Goal: Task Accomplishment & Management: Manage account settings

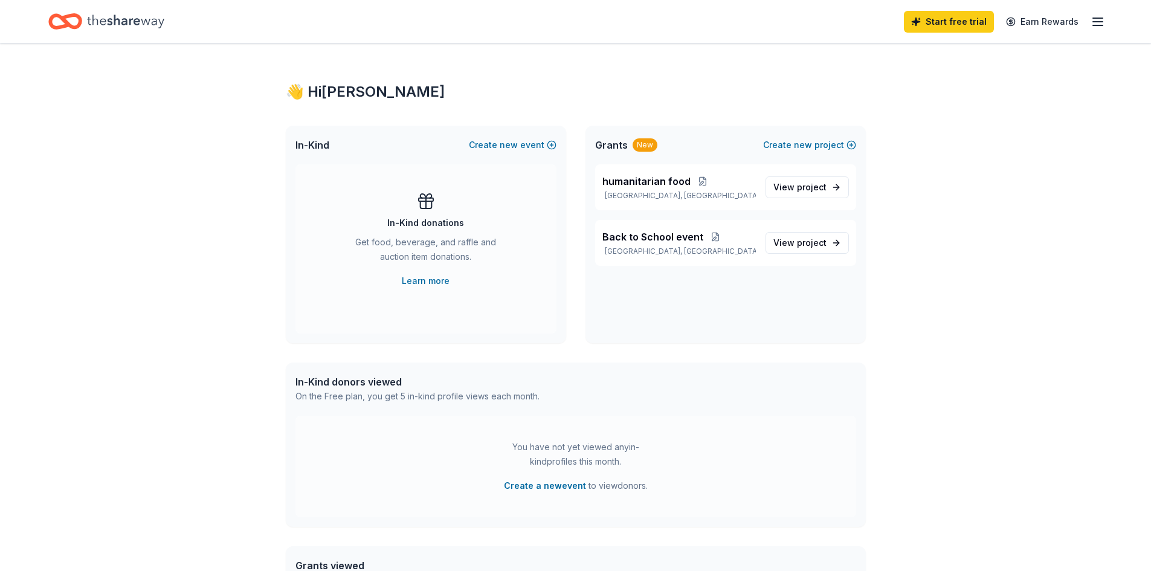
click at [1095, 22] on line "button" at bounding box center [1098, 22] width 10 height 0
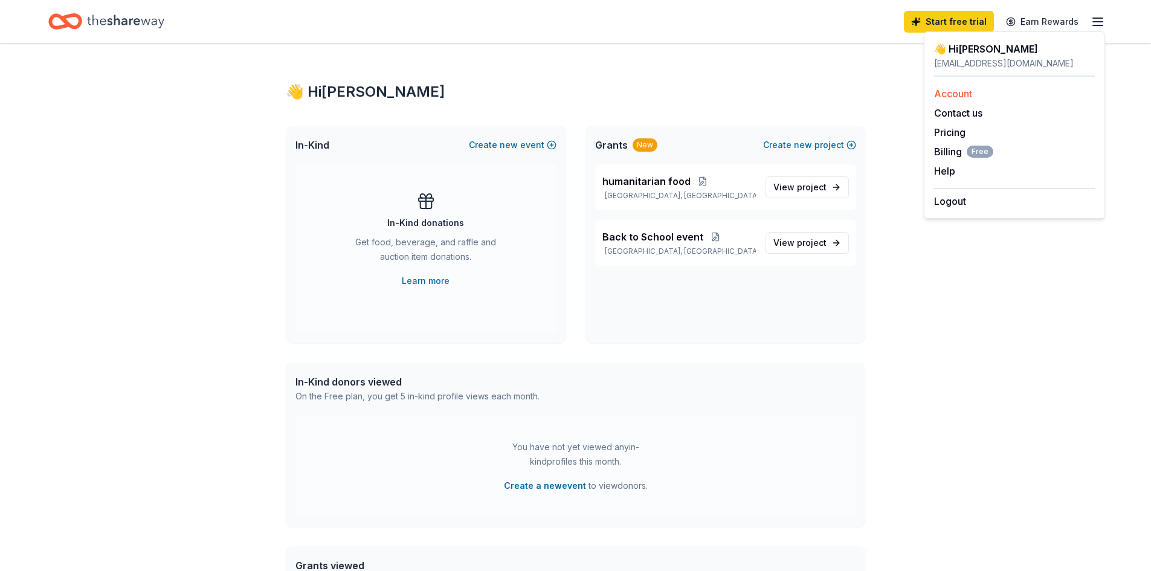
click at [948, 96] on link "Account" at bounding box center [953, 94] width 38 height 12
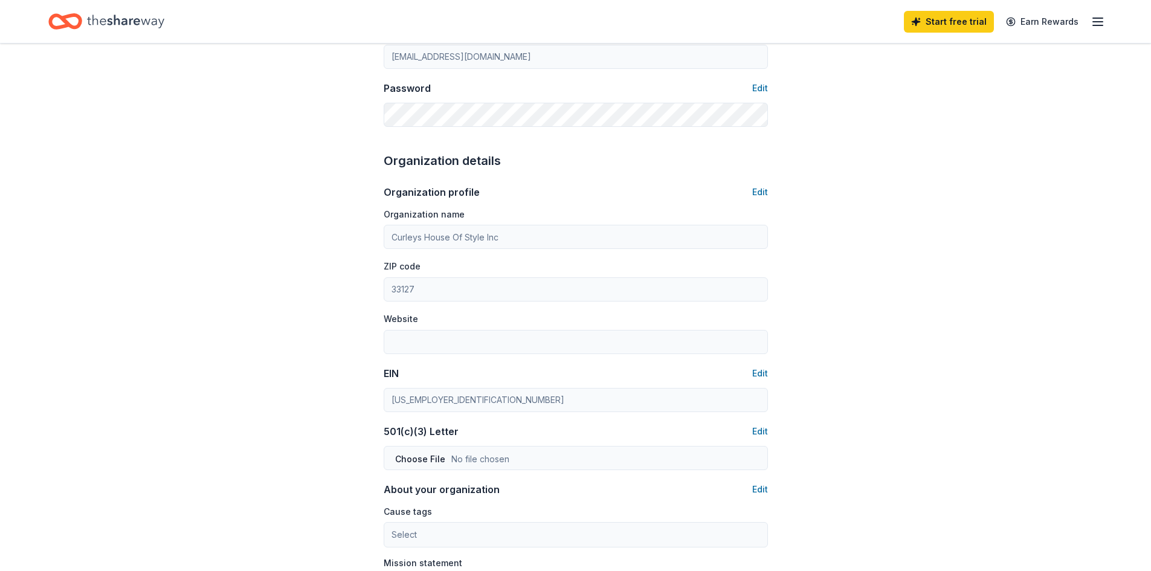
scroll to position [302, 0]
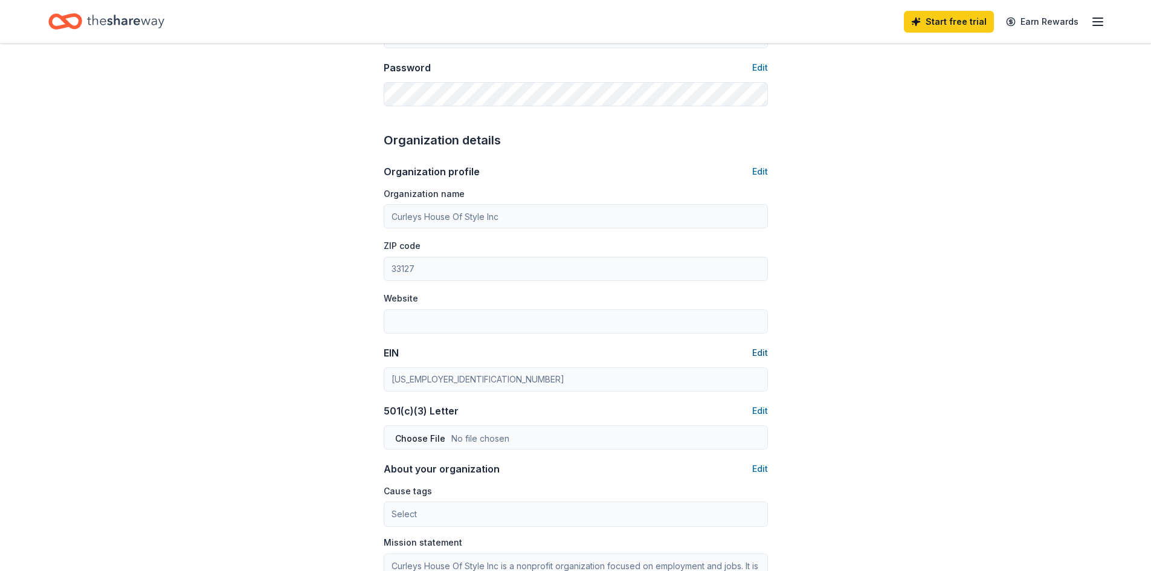
click at [759, 349] on button "Edit" at bounding box center [760, 353] width 16 height 14
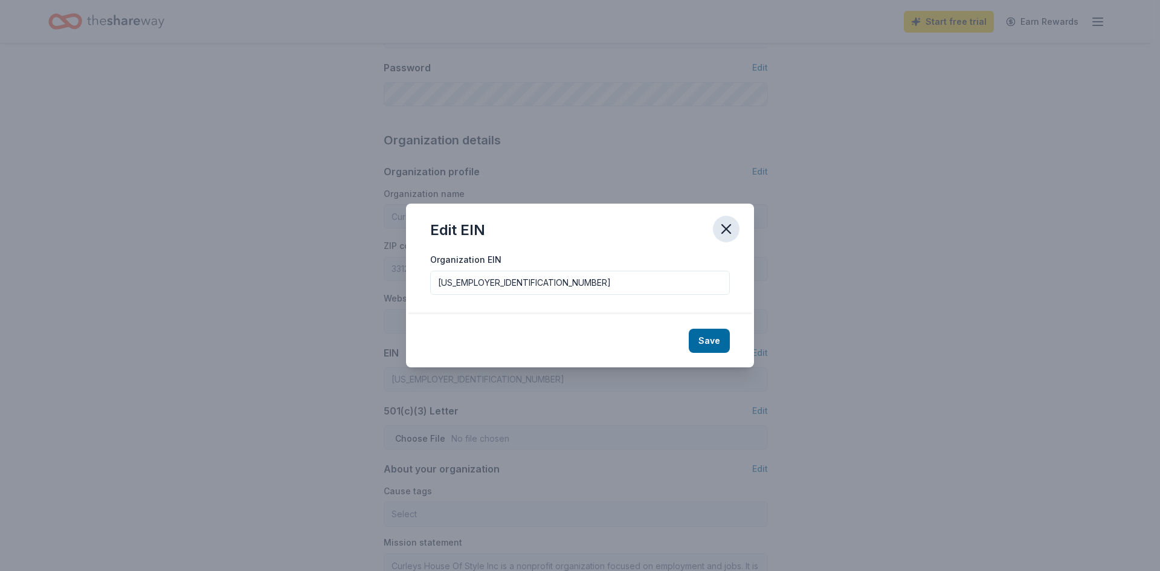
click at [727, 228] on icon "button" at bounding box center [726, 229] width 8 height 8
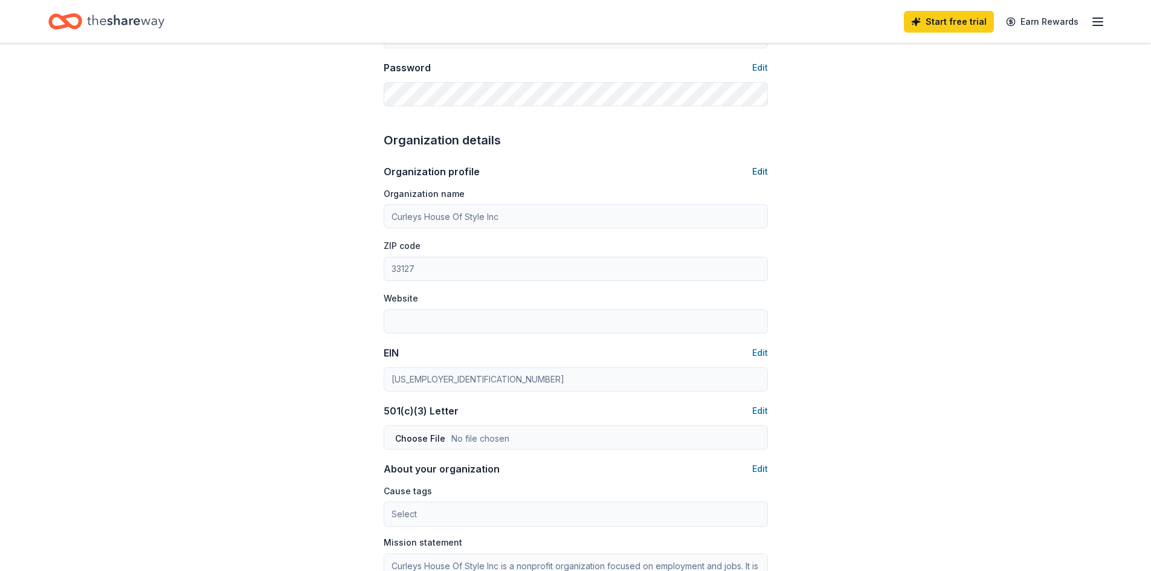
click at [764, 173] on button "Edit" at bounding box center [760, 171] width 16 height 14
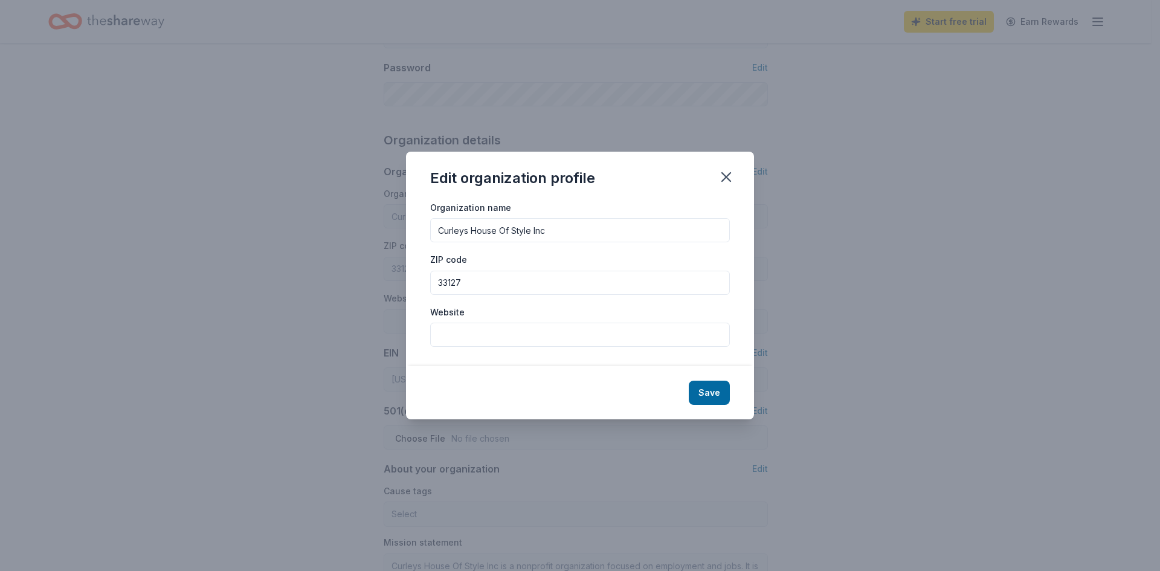
click at [459, 335] on input "Website" at bounding box center [580, 335] width 300 height 24
type input "[DOMAIN_NAME]"
click at [715, 391] on button "Save" at bounding box center [709, 393] width 41 height 24
type input "[DOMAIN_NAME]"
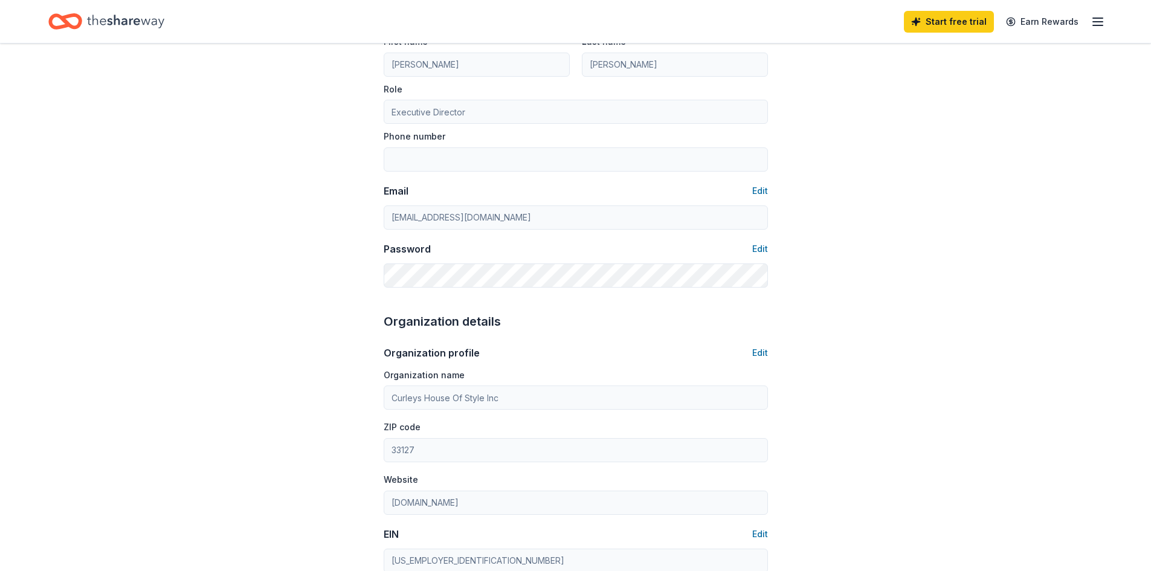
scroll to position [60, 0]
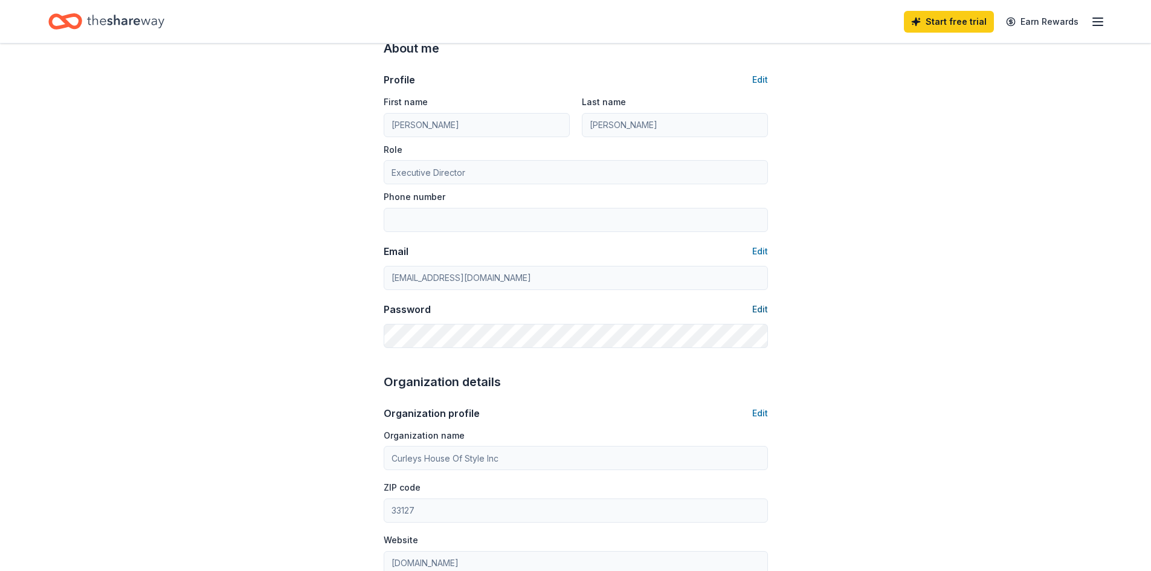
click at [758, 309] on button "Edit" at bounding box center [760, 309] width 16 height 14
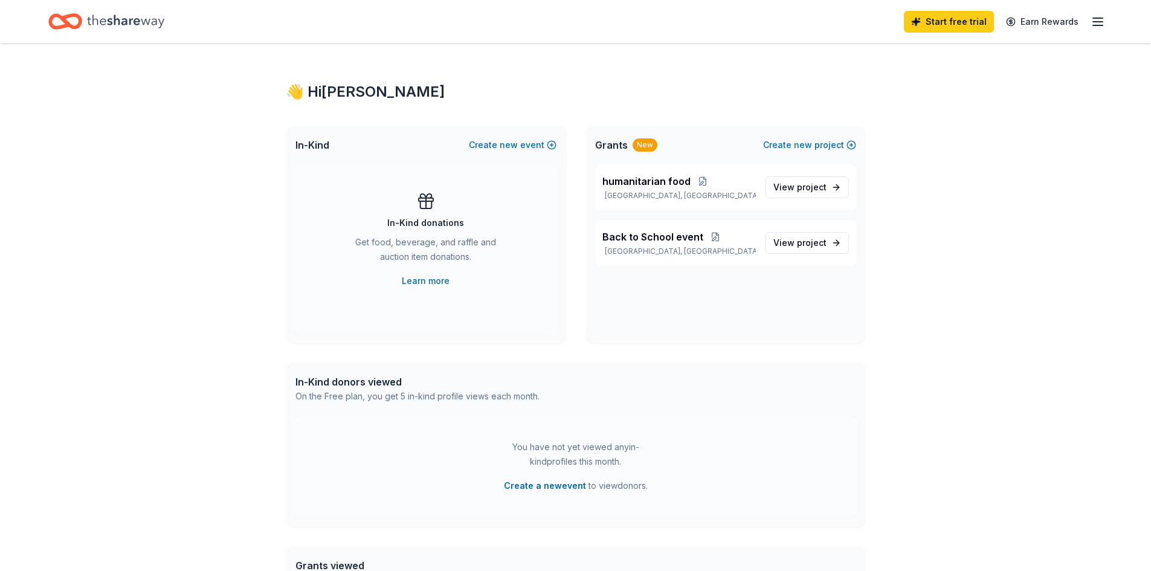
click at [1091, 21] on icon "button" at bounding box center [1097, 21] width 14 height 14
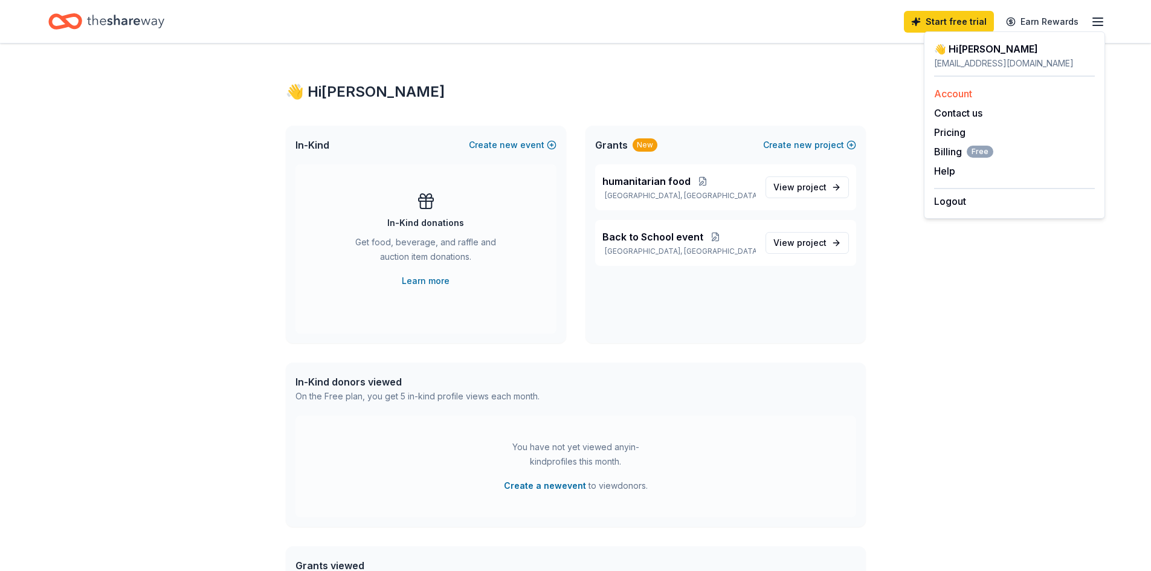
click at [961, 93] on link "Account" at bounding box center [953, 94] width 38 height 12
